Goal: Information Seeking & Learning: Check status

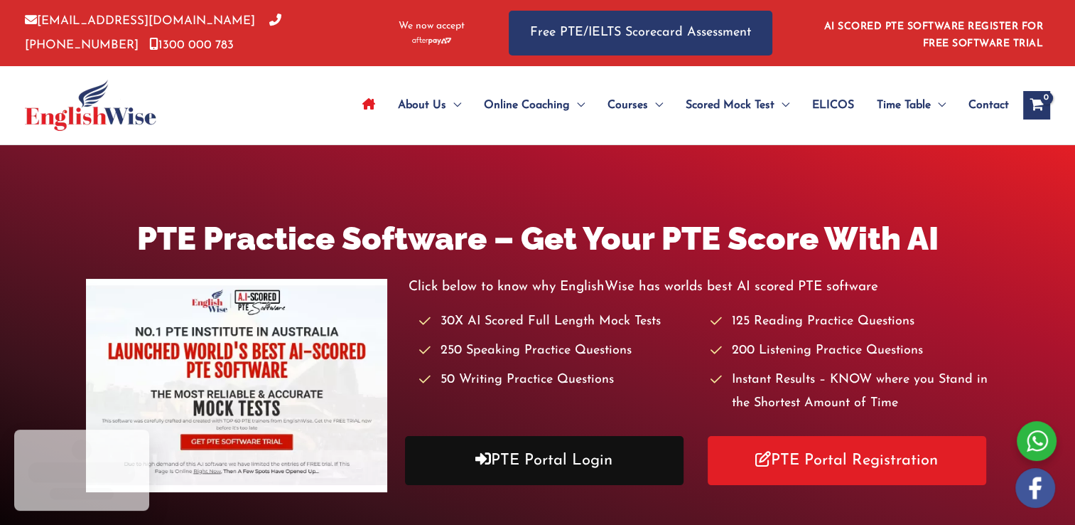
click at [516, 469] on link "PTE Portal Login" at bounding box center [544, 460] width 279 height 49
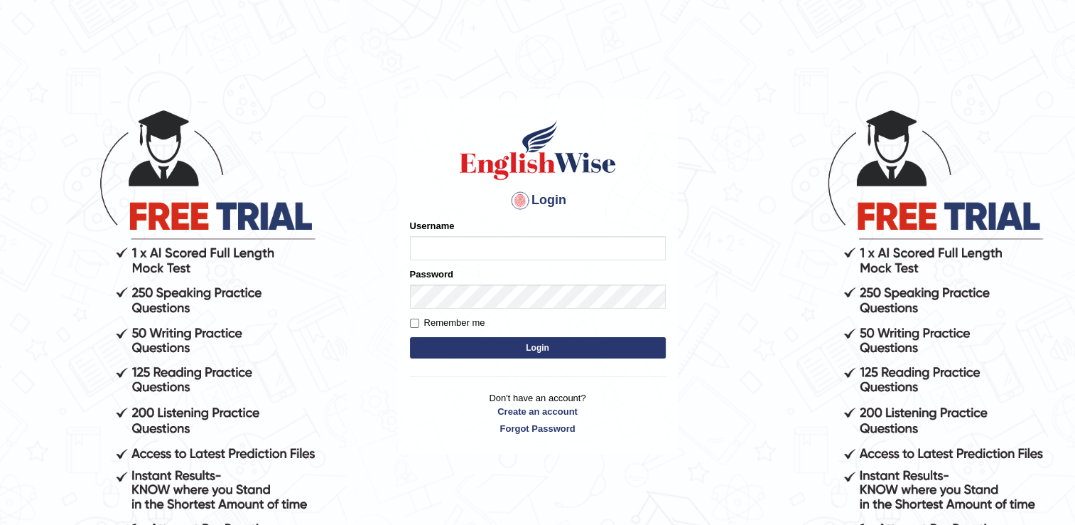
type input "successgrg"
click at [506, 338] on button "Login" at bounding box center [538, 347] width 256 height 21
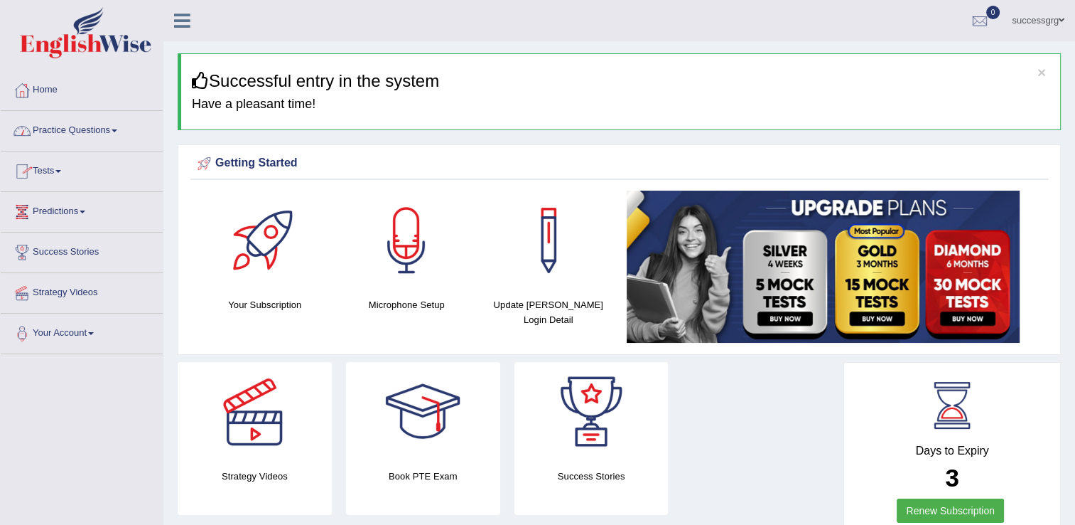
click at [49, 178] on link "Tests" at bounding box center [82, 169] width 162 height 36
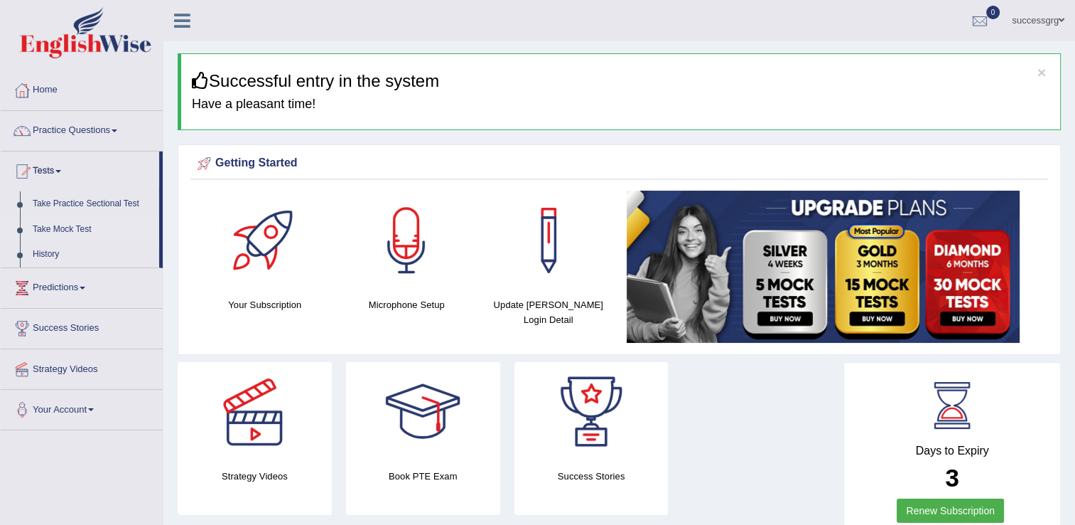
click at [58, 227] on link "Take Mock Test" at bounding box center [92, 230] width 133 height 26
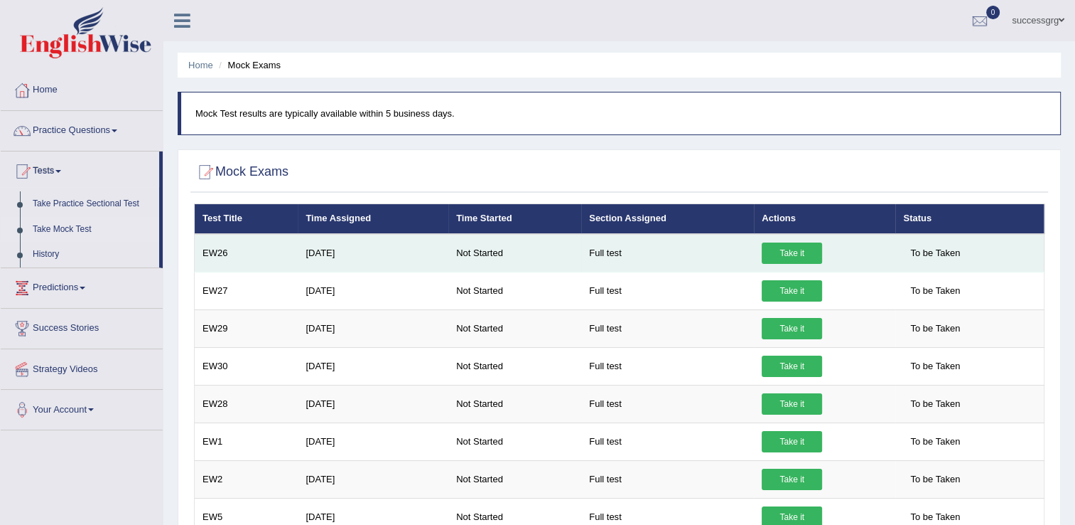
click at [799, 246] on link "Take it" at bounding box center [792, 252] width 60 height 21
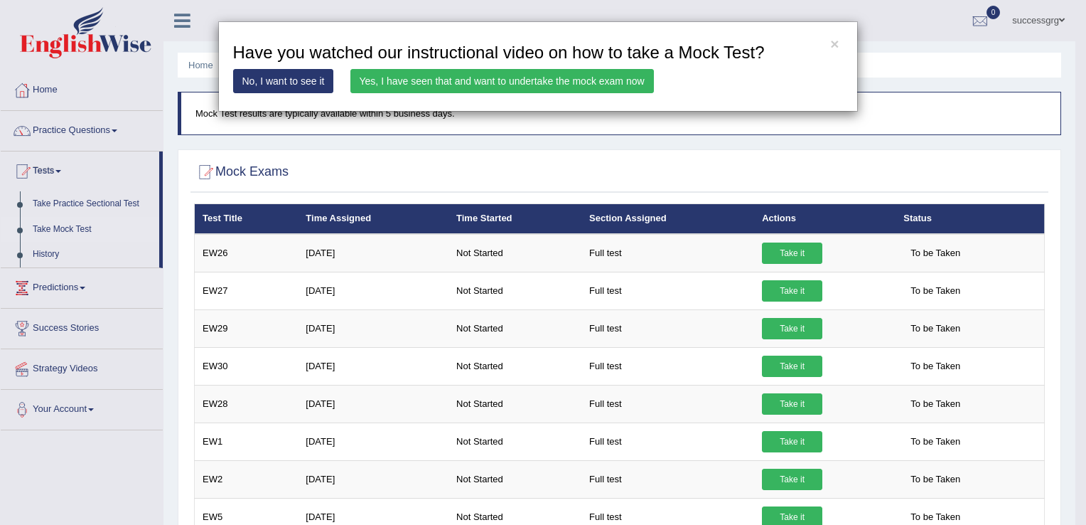
click at [416, 85] on link "Yes, I have seen that and want to undertake the mock exam now" at bounding box center [502, 81] width 304 height 24
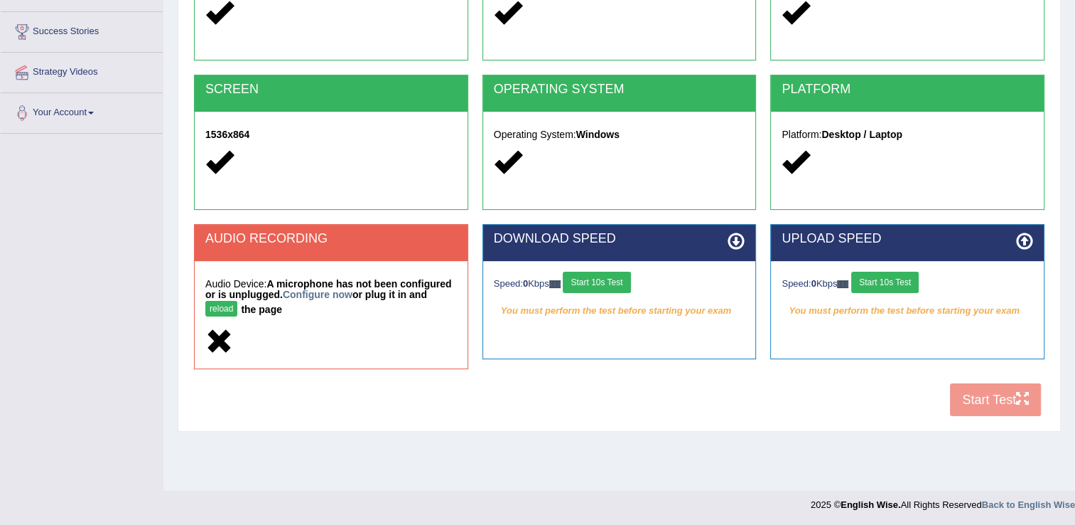
scroll to position [222, 0]
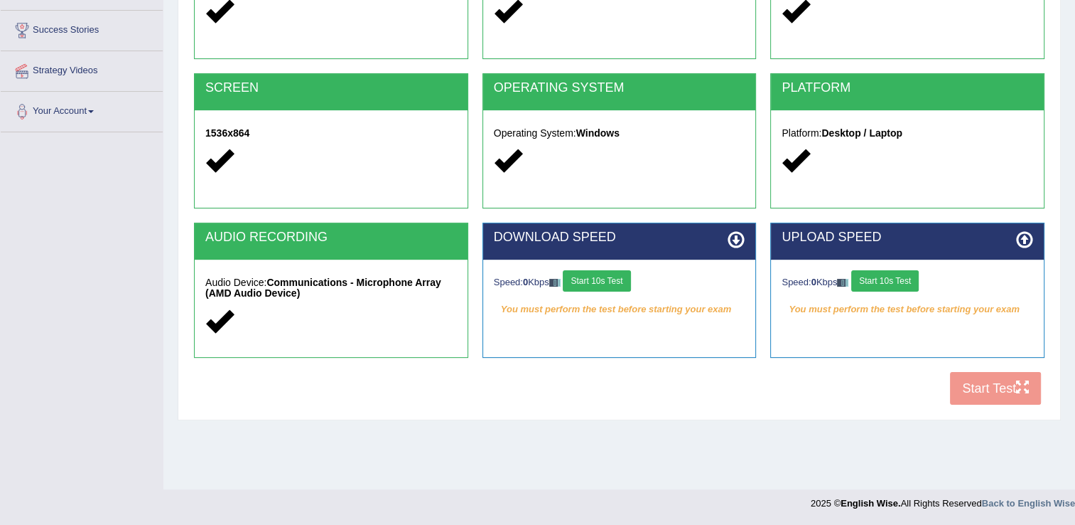
click at [574, 277] on button "Start 10s Test" at bounding box center [597, 280] width 68 height 21
click at [741, 438] on div "Home Exams Exam Requirements System Requirements Test COOKIES Cookies Enabled J…" at bounding box center [619, 133] width 912 height 711
click at [898, 289] on button "Start 10s Test" at bounding box center [886, 280] width 68 height 21
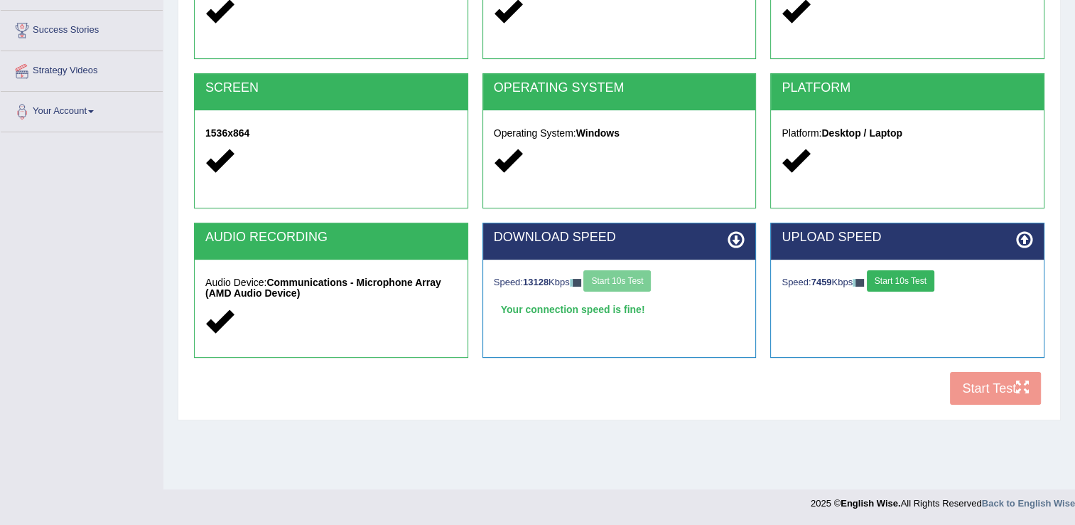
click at [896, 283] on button "Start 10s Test" at bounding box center [901, 280] width 68 height 21
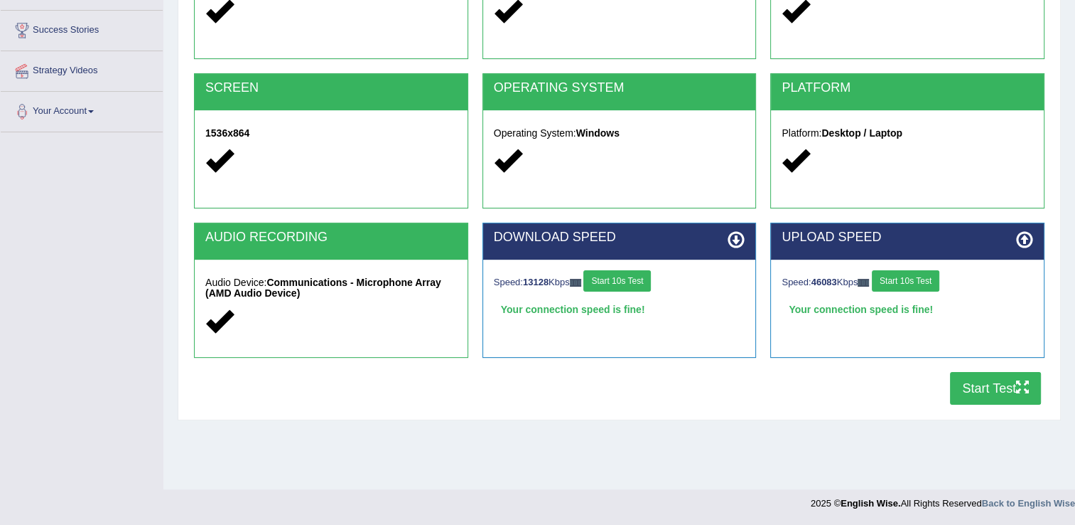
click at [970, 392] on button "Start Test" at bounding box center [995, 388] width 91 height 33
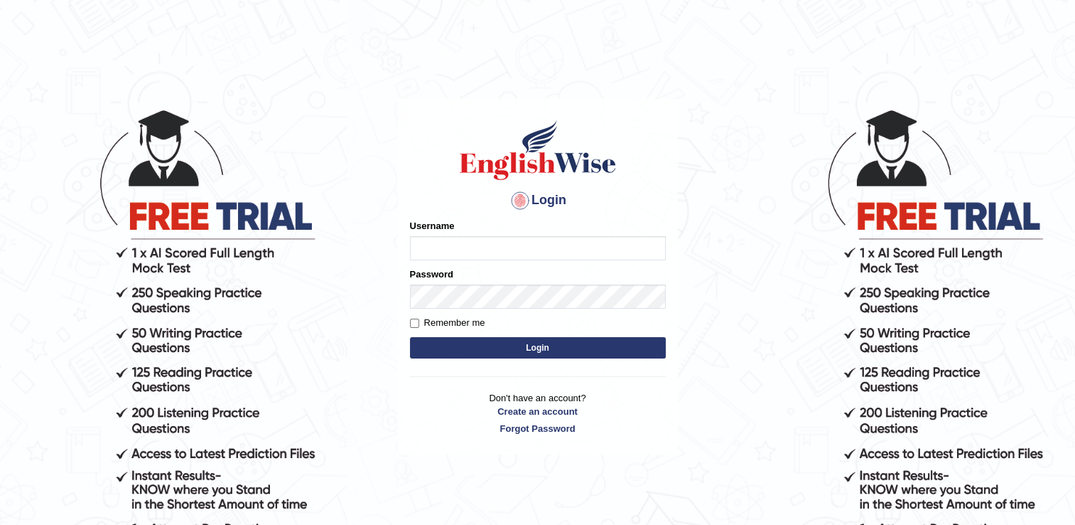
type input "successgrg"
click at [447, 348] on button "Login" at bounding box center [538, 347] width 256 height 21
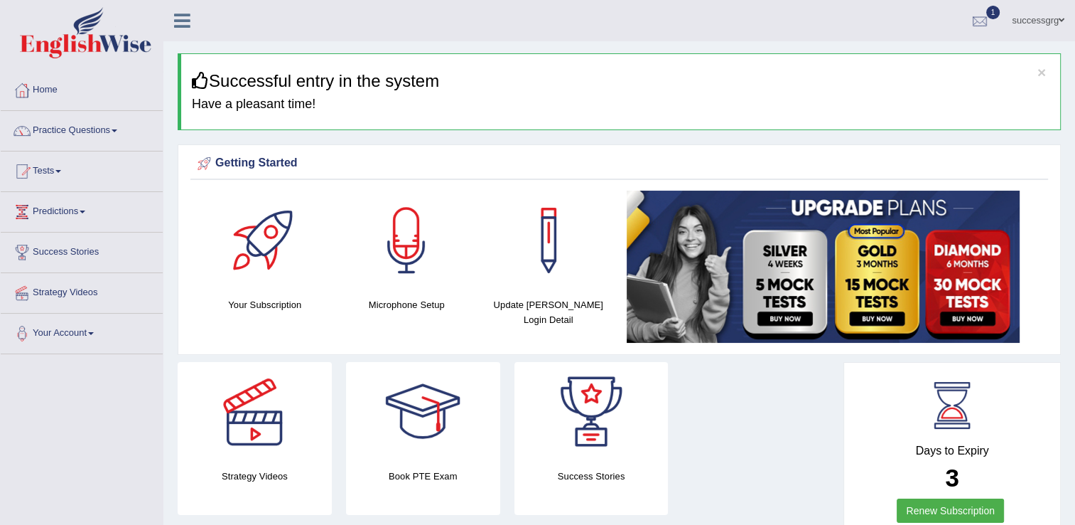
click at [970, 23] on div at bounding box center [980, 21] width 21 height 21
click at [893, 57] on link "EW26 [DATE] Exam evaluated" at bounding box center [895, 64] width 196 height 30
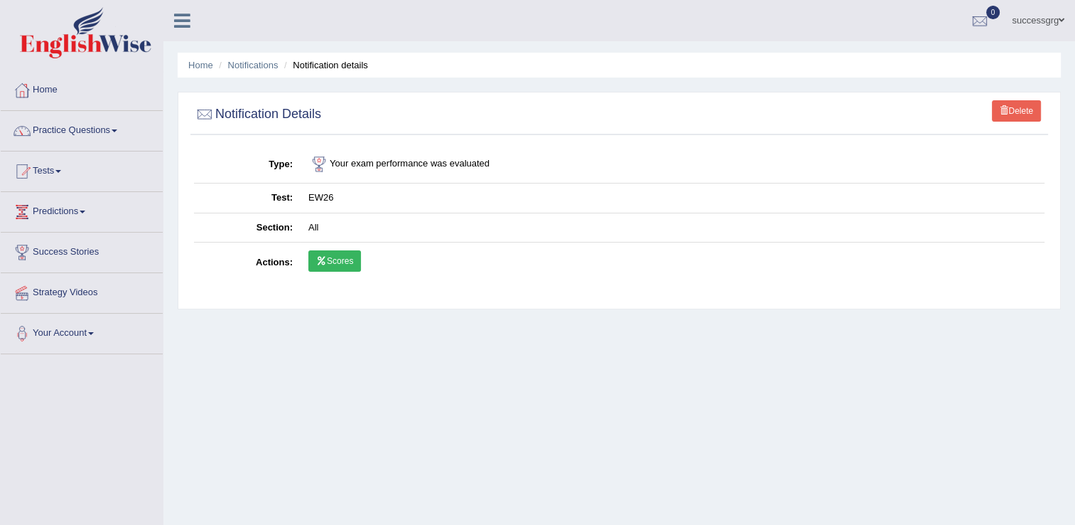
click at [348, 255] on link "Scores" at bounding box center [334, 260] width 53 height 21
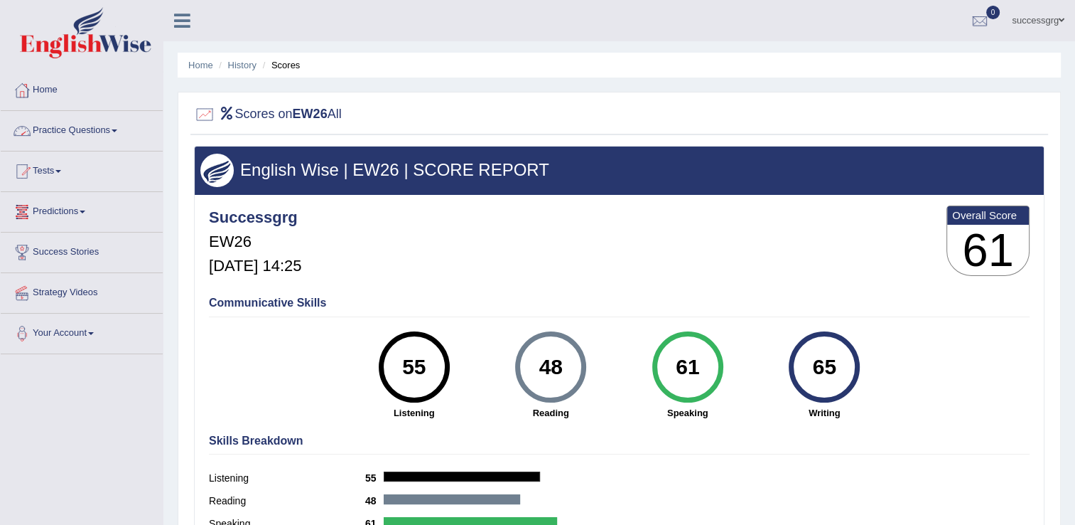
click at [68, 124] on link "Practice Questions" at bounding box center [82, 129] width 162 height 36
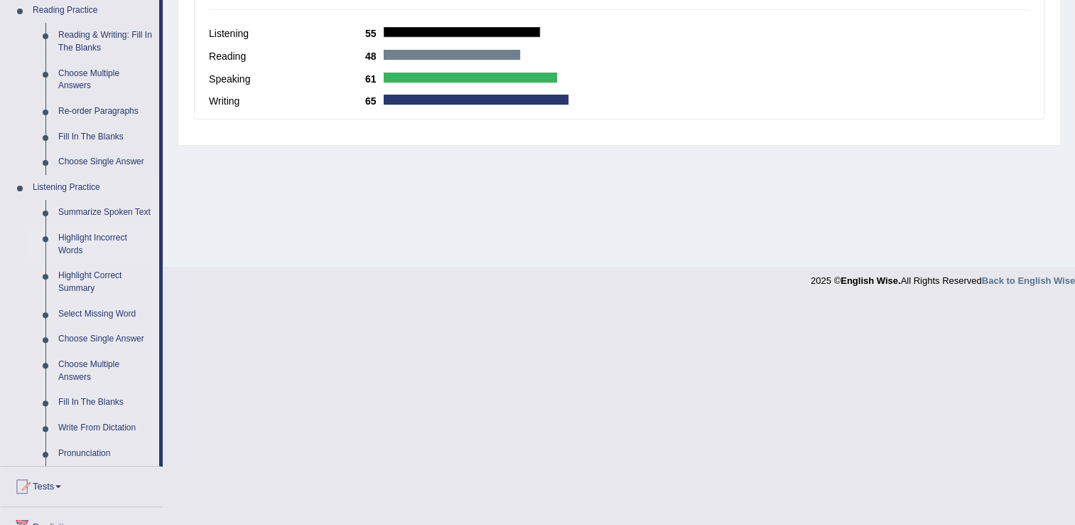
scroll to position [498, 0]
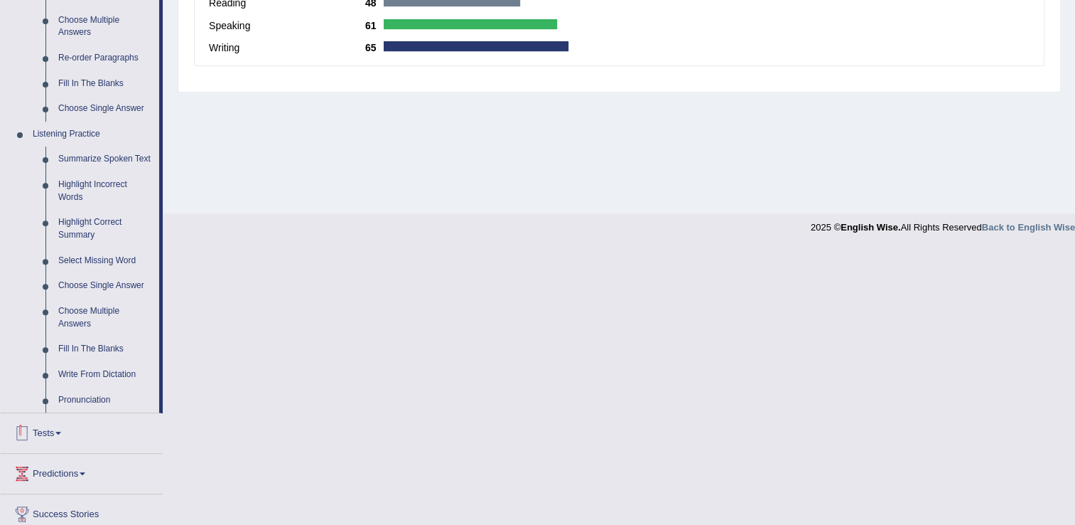
click at [54, 432] on link "Tests" at bounding box center [82, 431] width 162 height 36
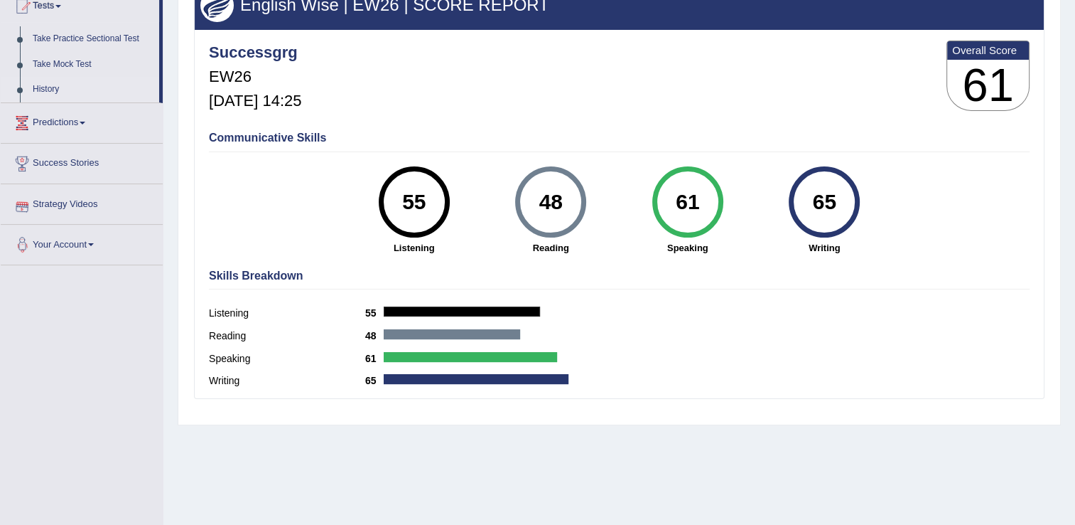
scroll to position [80, 0]
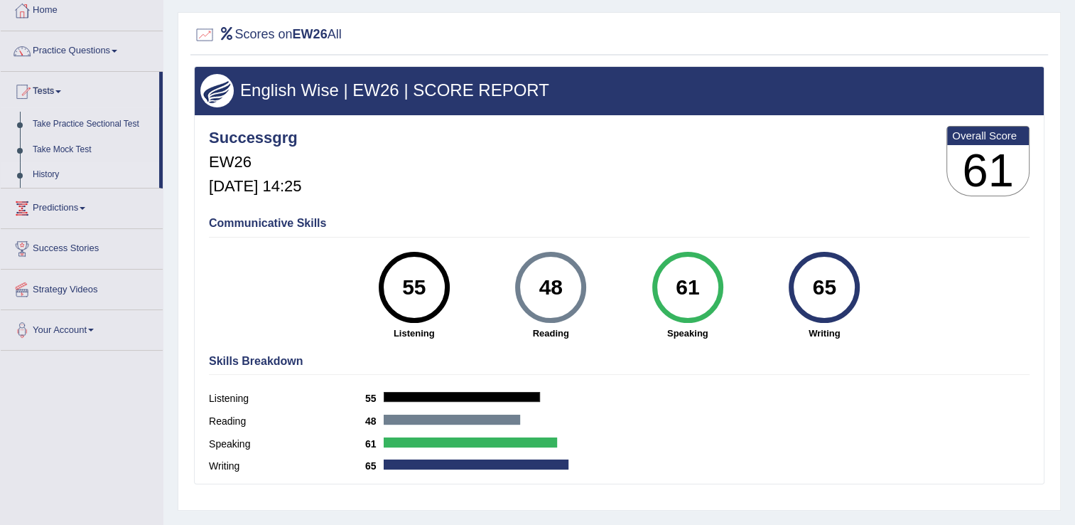
click at [43, 171] on link "History" at bounding box center [92, 175] width 133 height 26
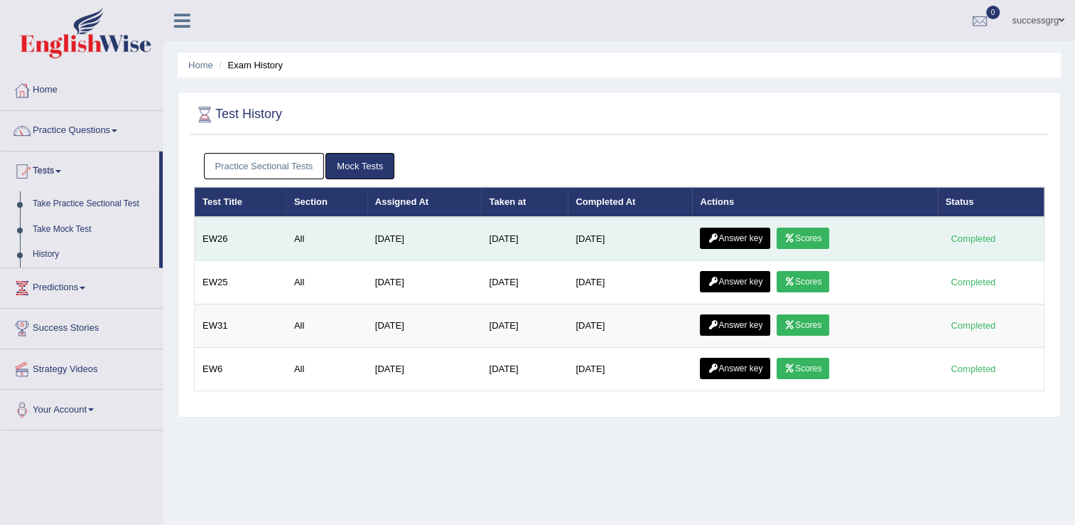
click at [745, 239] on link "Answer key" at bounding box center [735, 237] width 70 height 21
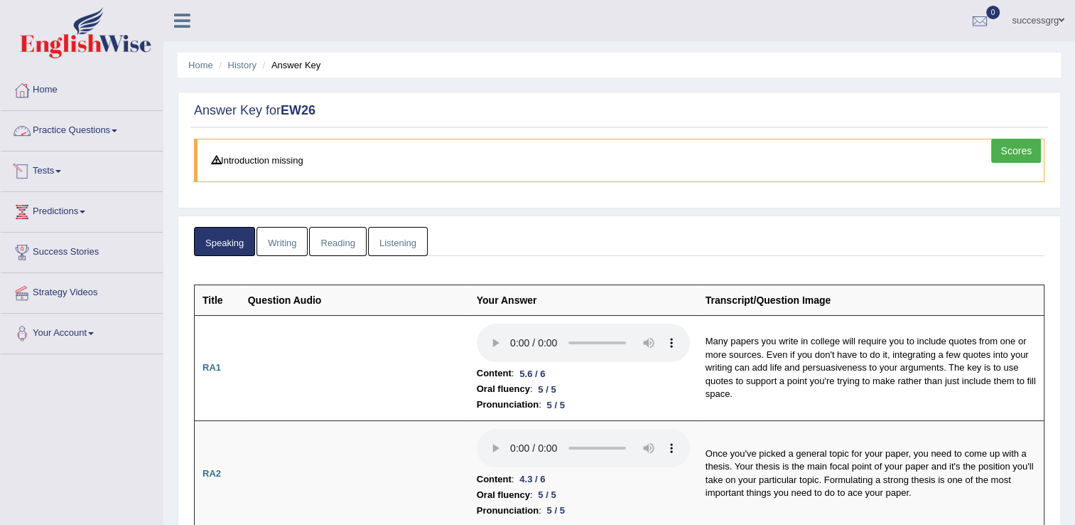
click at [90, 121] on link "Practice Questions" at bounding box center [82, 129] width 162 height 36
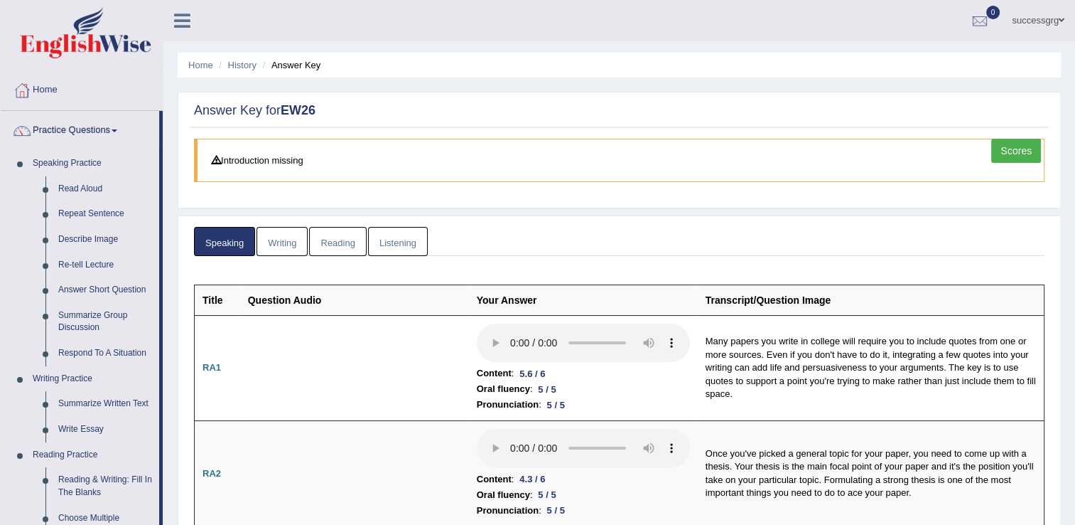
click at [1004, 153] on link "Scores" at bounding box center [1017, 151] width 50 height 24
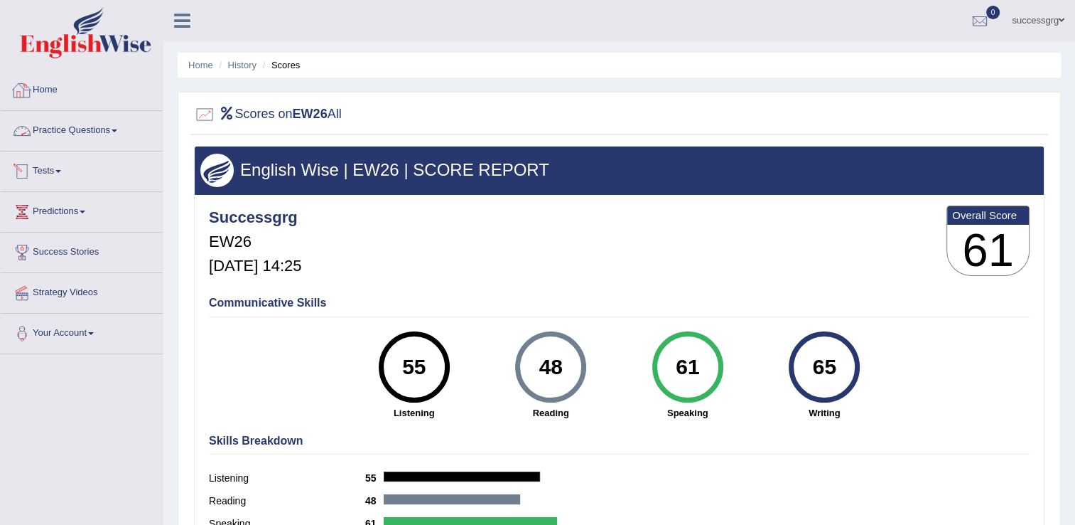
click at [63, 124] on link "Practice Questions" at bounding box center [82, 129] width 162 height 36
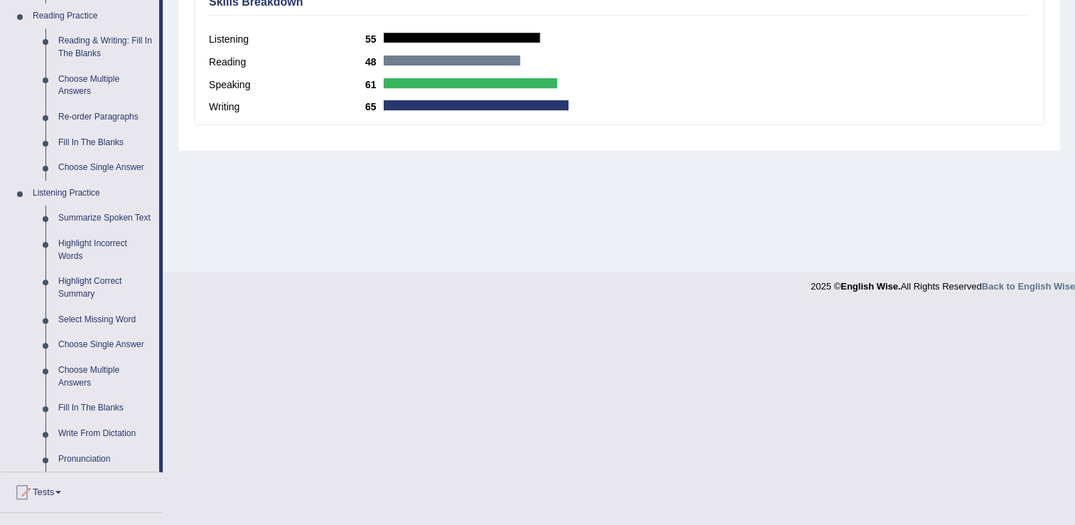
scroll to position [569, 0]
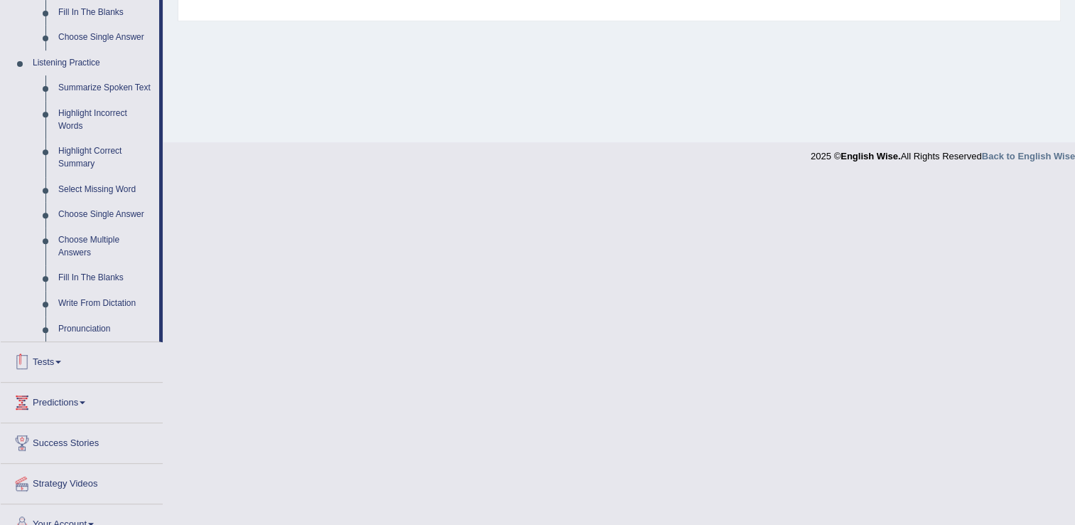
click at [59, 363] on link "Tests" at bounding box center [82, 360] width 162 height 36
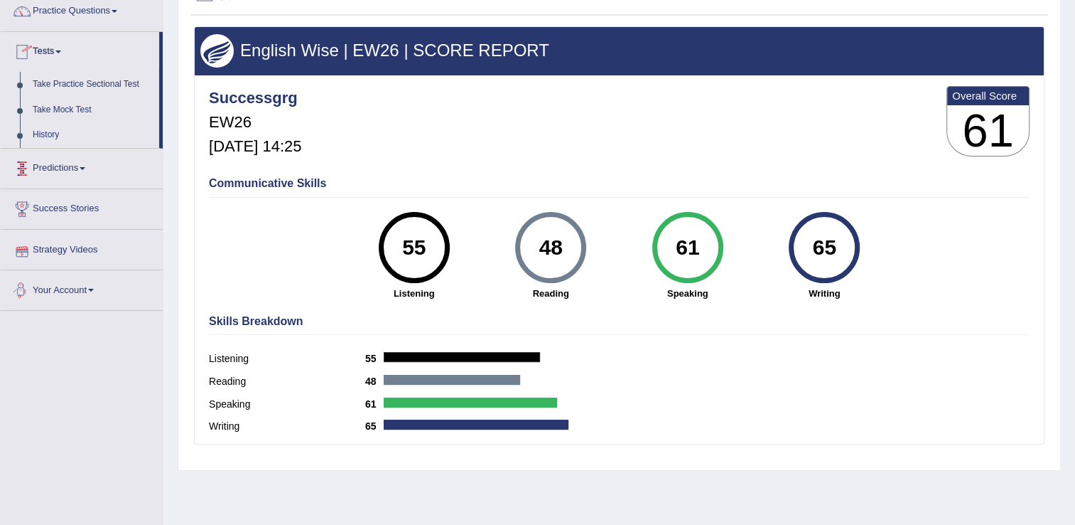
scroll to position [80, 0]
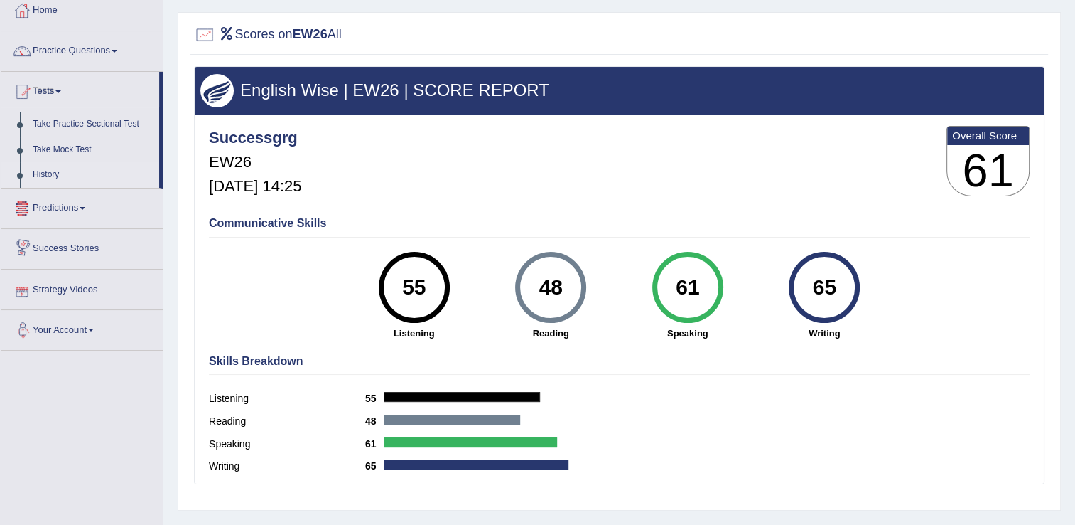
click at [47, 171] on link "History" at bounding box center [92, 175] width 133 height 26
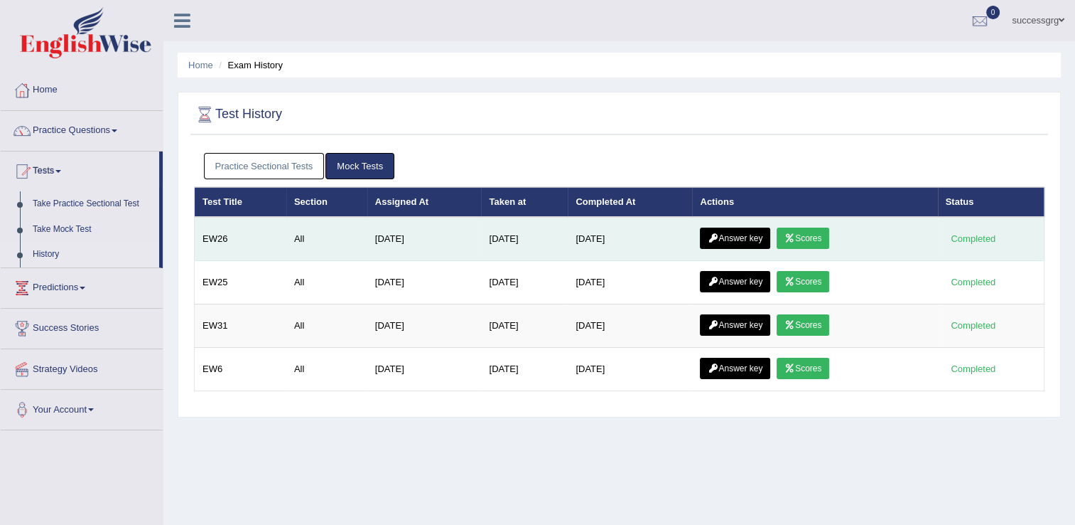
click at [729, 240] on link "Answer key" at bounding box center [735, 237] width 70 height 21
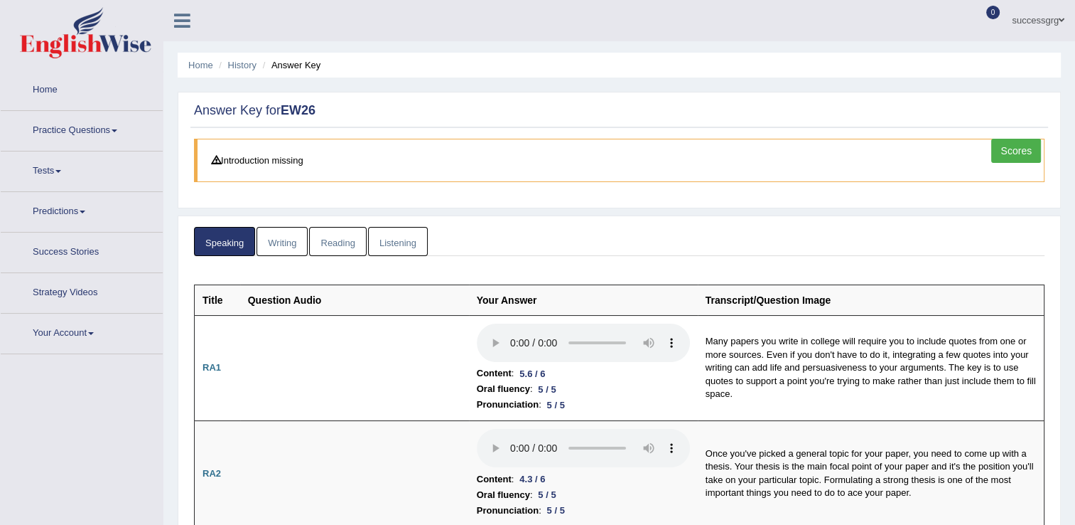
click at [381, 237] on link "Listening" at bounding box center [398, 241] width 60 height 29
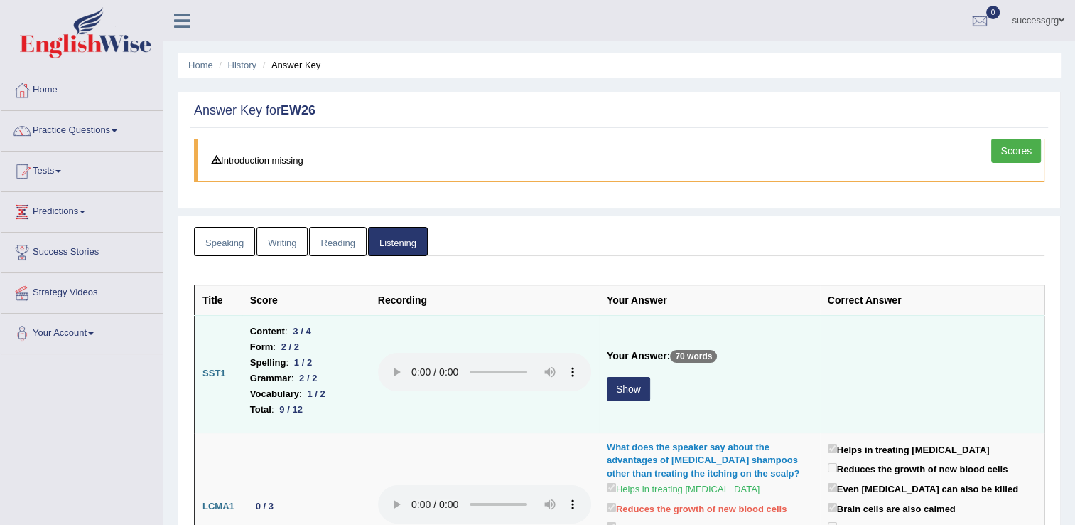
click at [615, 391] on button "Show" at bounding box center [628, 389] width 43 height 24
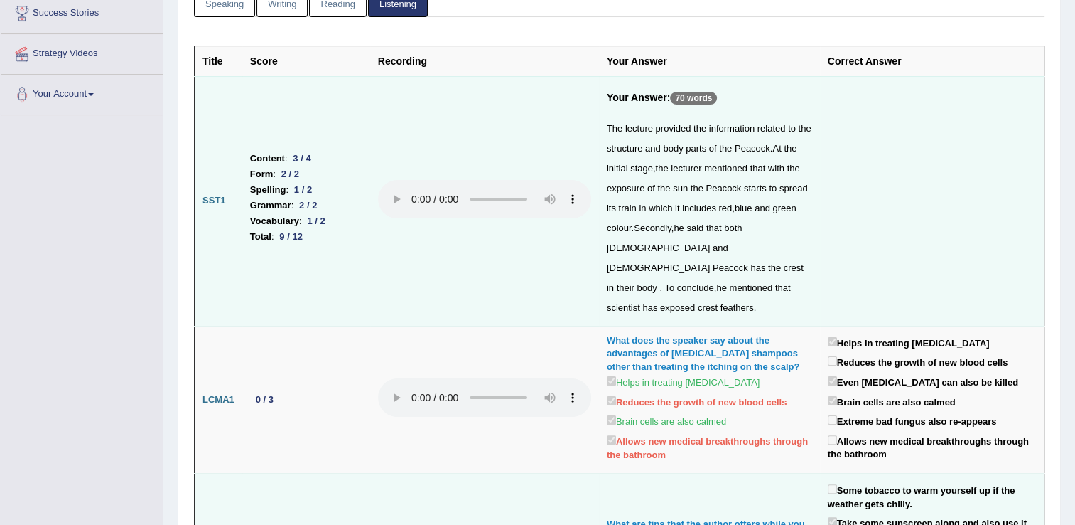
scroll to position [142, 0]
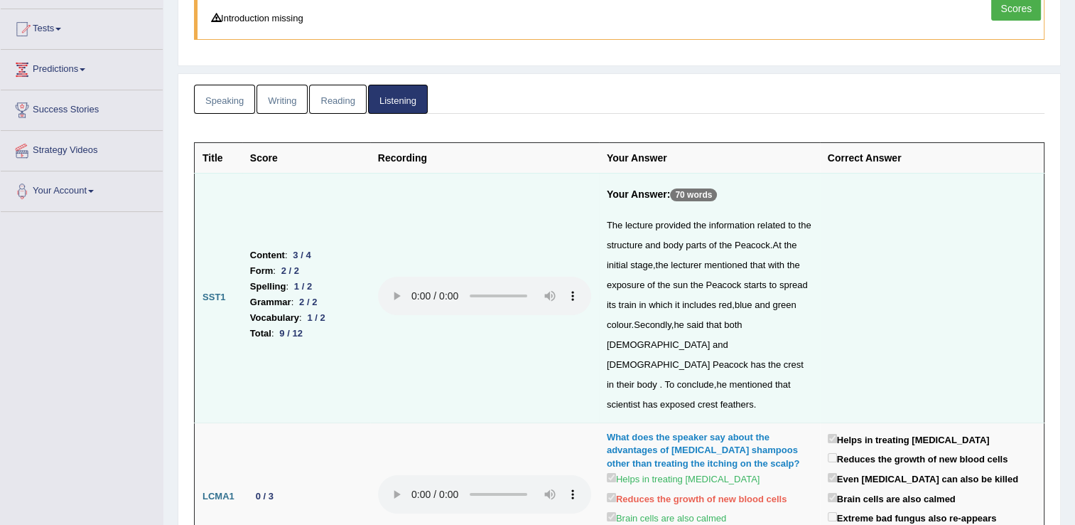
click at [284, 101] on link "Writing" at bounding box center [282, 99] width 51 height 29
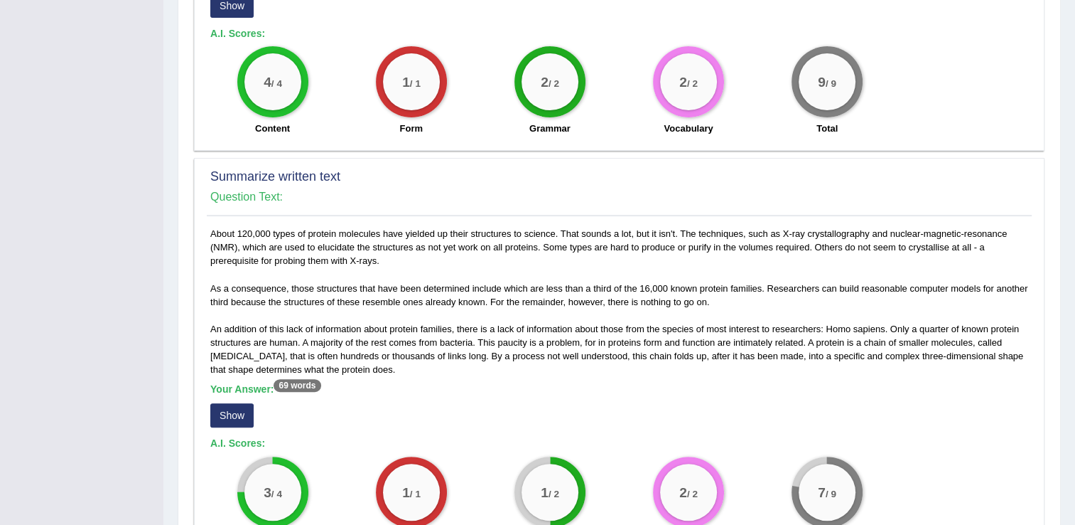
scroll to position [711, 0]
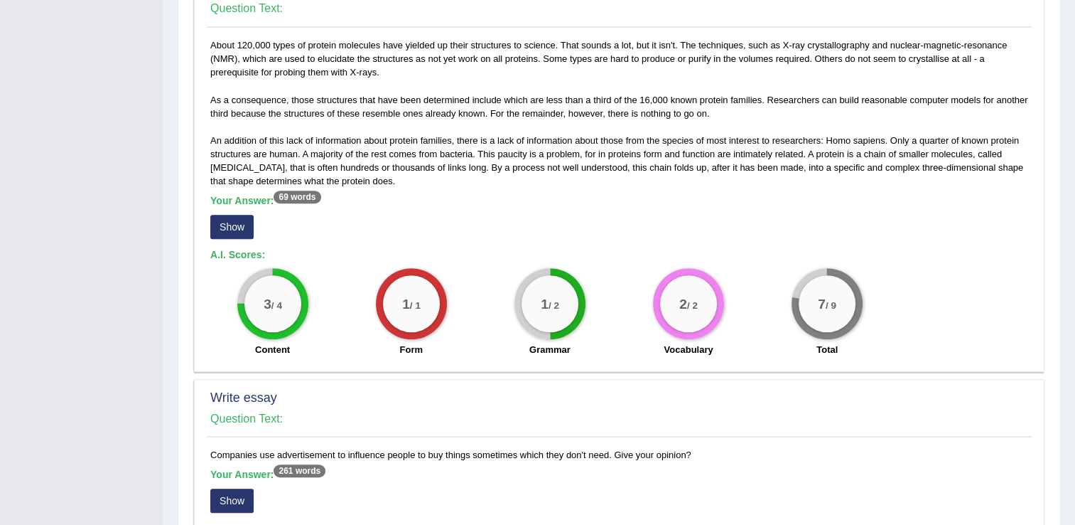
click at [247, 220] on button "Show" at bounding box center [231, 227] width 43 height 24
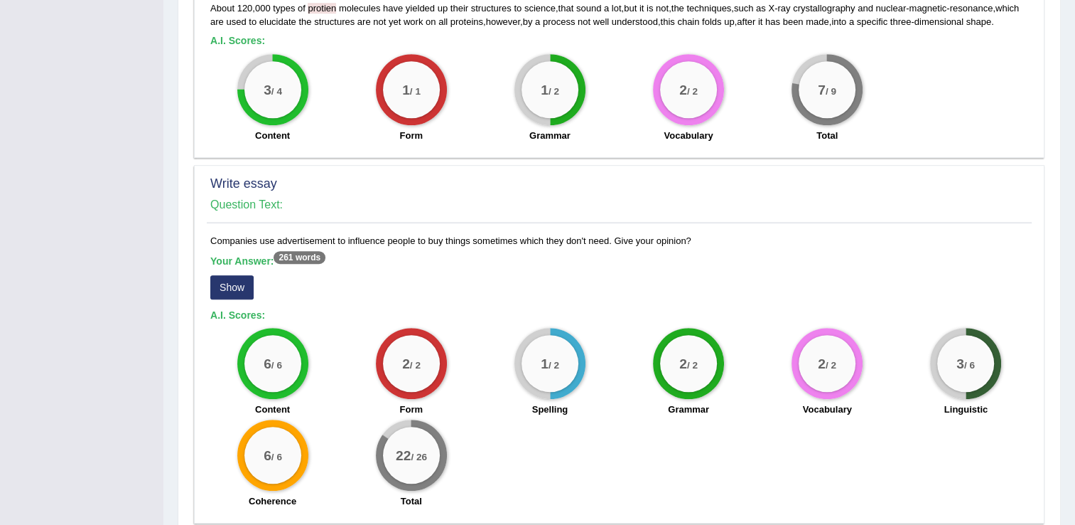
scroll to position [986, 0]
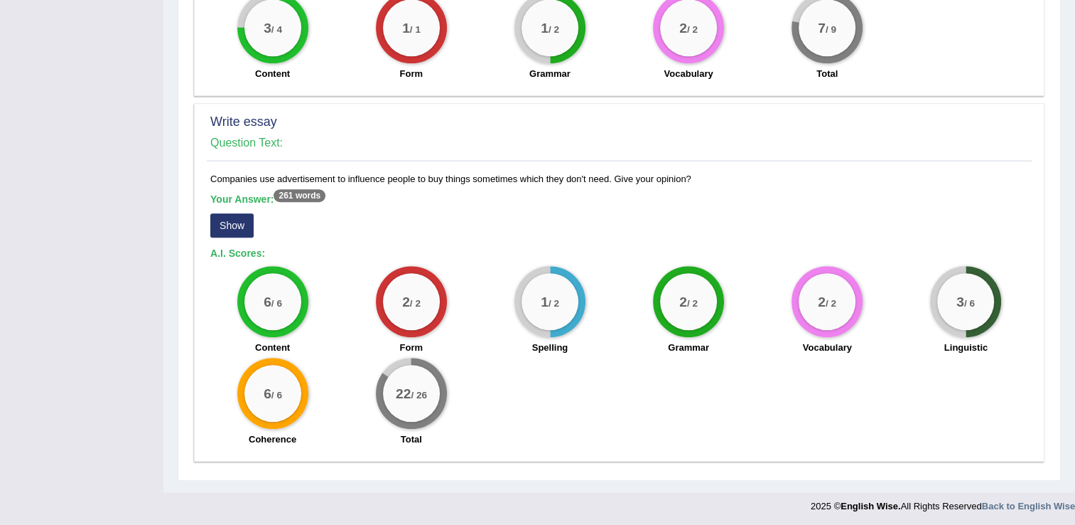
click at [230, 222] on button "Show" at bounding box center [231, 225] width 43 height 24
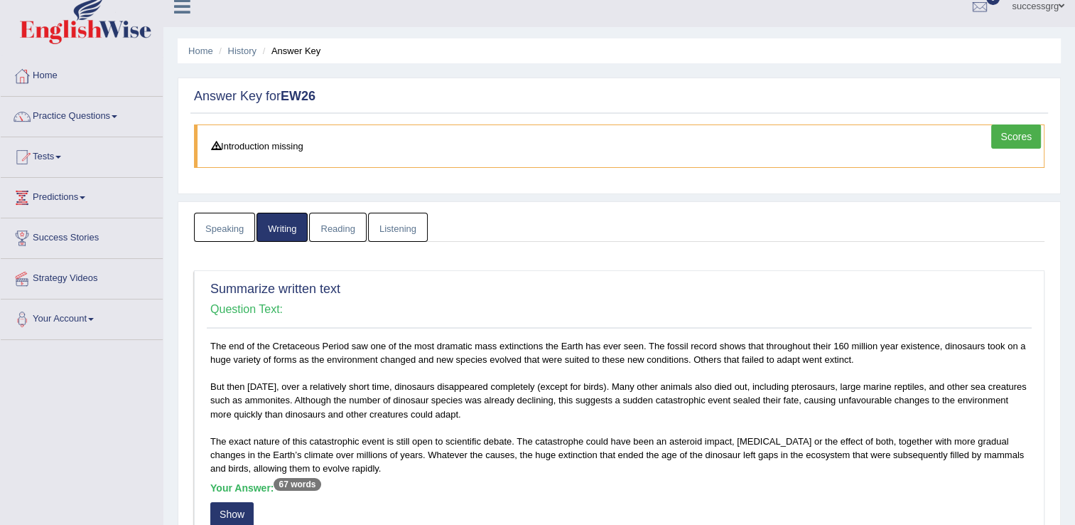
scroll to position [0, 0]
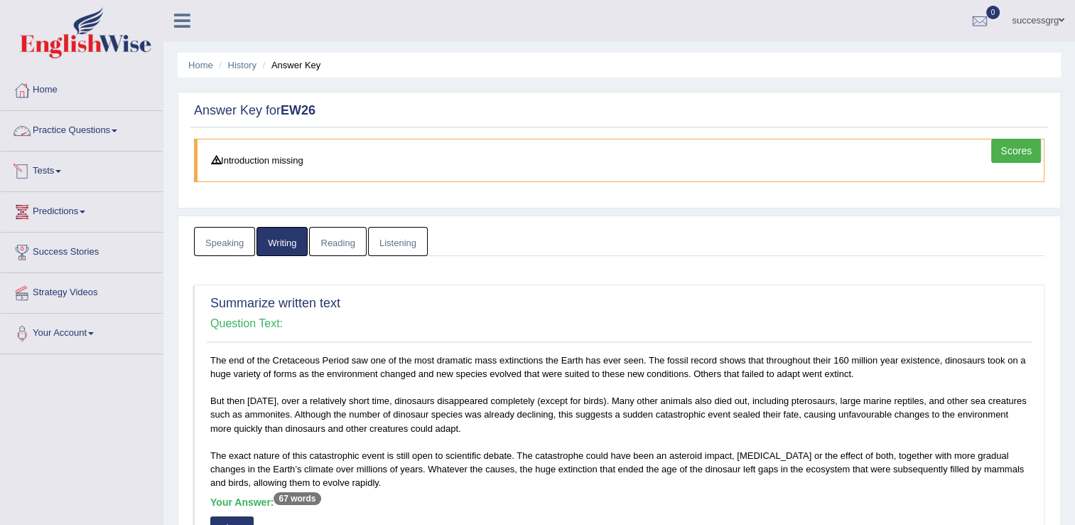
click at [85, 133] on link "Practice Questions" at bounding box center [82, 129] width 162 height 36
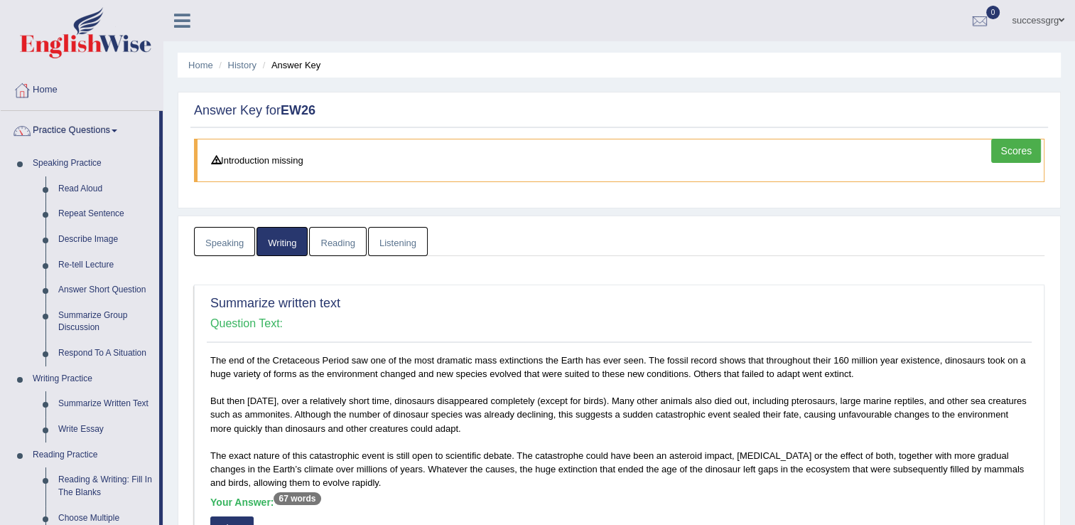
click at [1015, 155] on link "Scores" at bounding box center [1017, 151] width 50 height 24
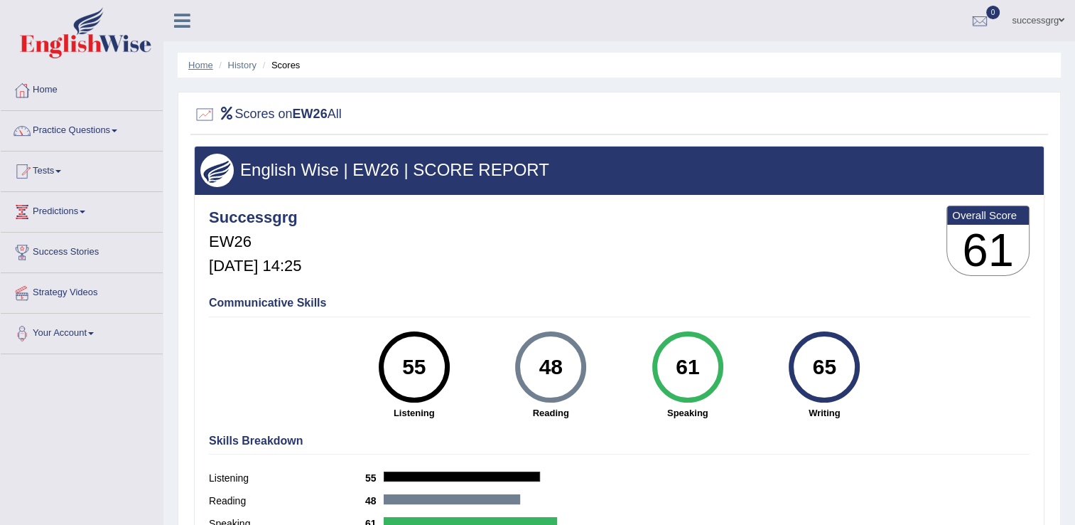
click at [205, 65] on link "Home" at bounding box center [200, 65] width 25 height 11
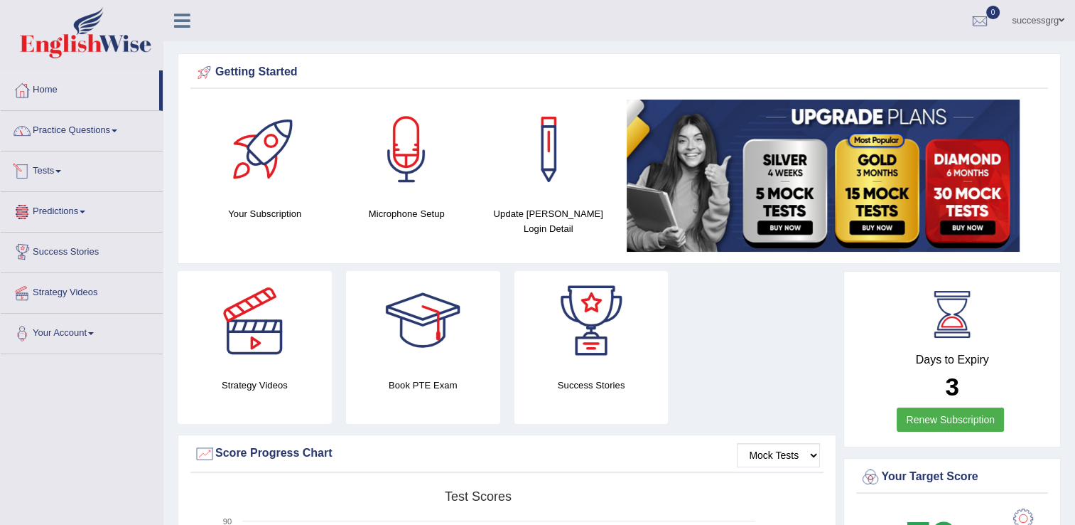
click at [58, 128] on link "Practice Questions" at bounding box center [82, 129] width 162 height 36
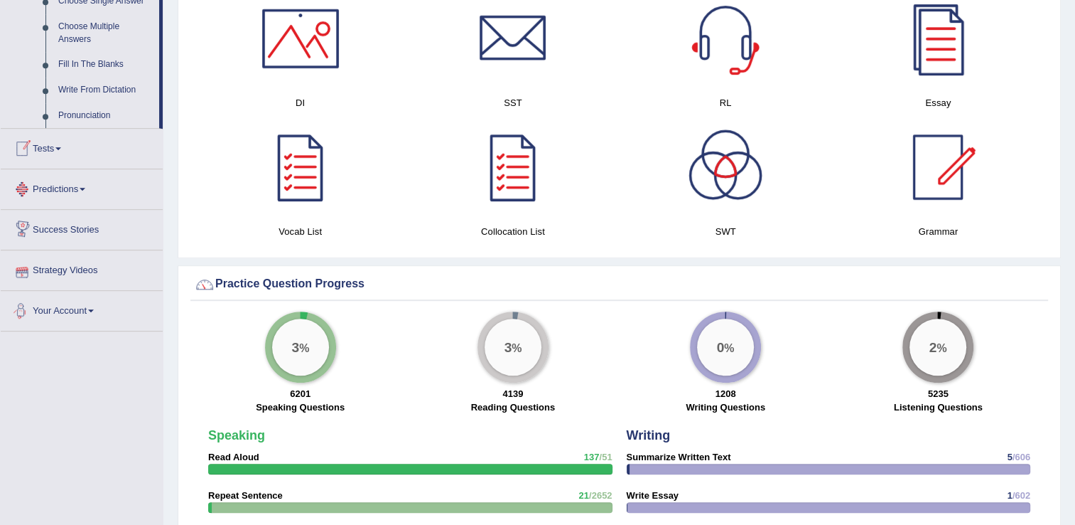
click at [37, 136] on link "Tests" at bounding box center [82, 147] width 162 height 36
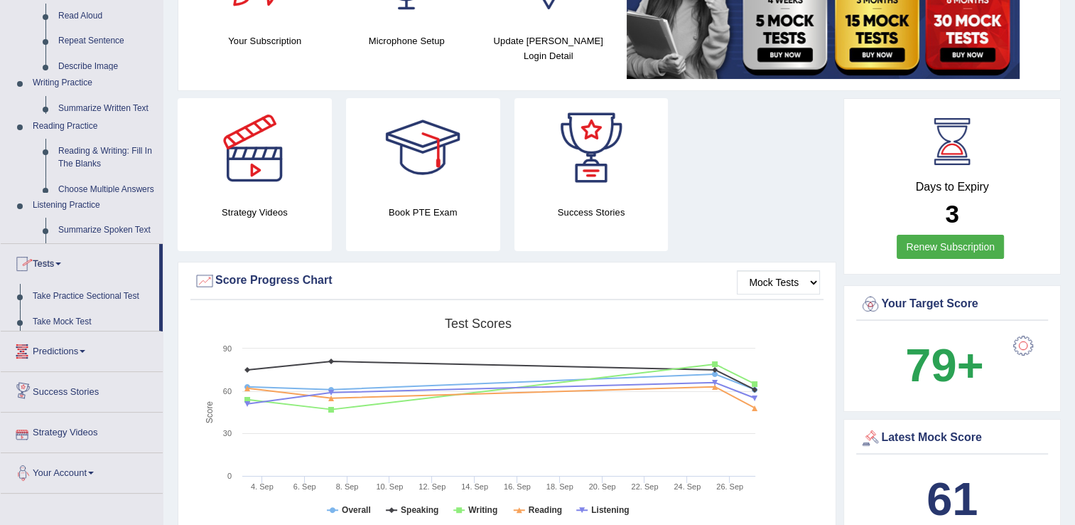
scroll to position [163, 0]
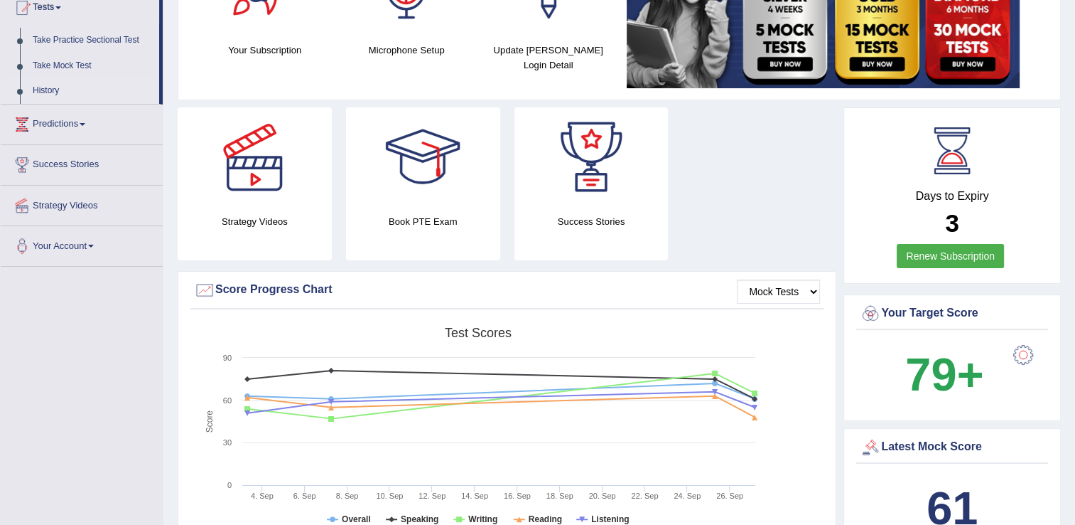
click at [43, 92] on link "History" at bounding box center [92, 91] width 133 height 26
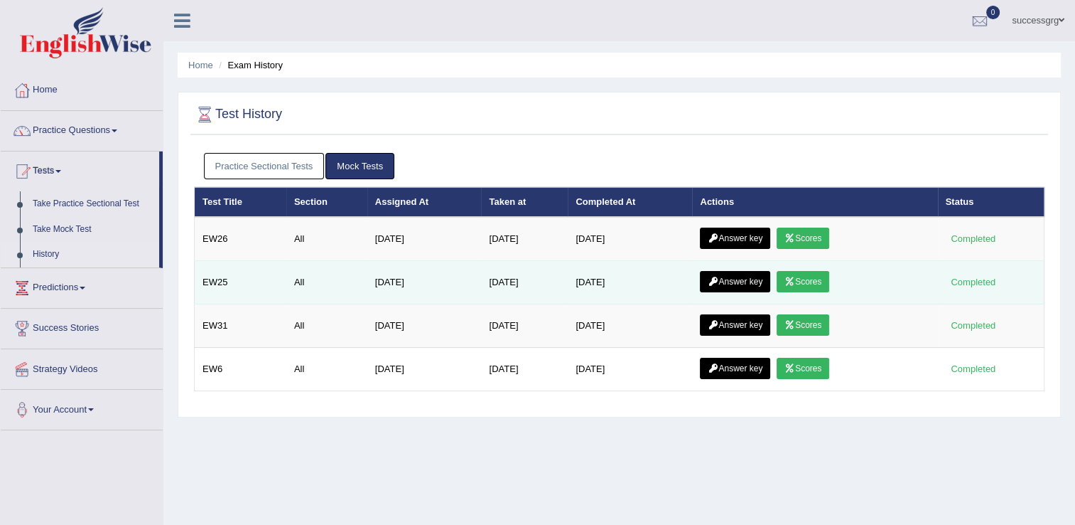
click at [788, 280] on icon at bounding box center [790, 281] width 11 height 9
